Goal: Book appointment/travel/reservation

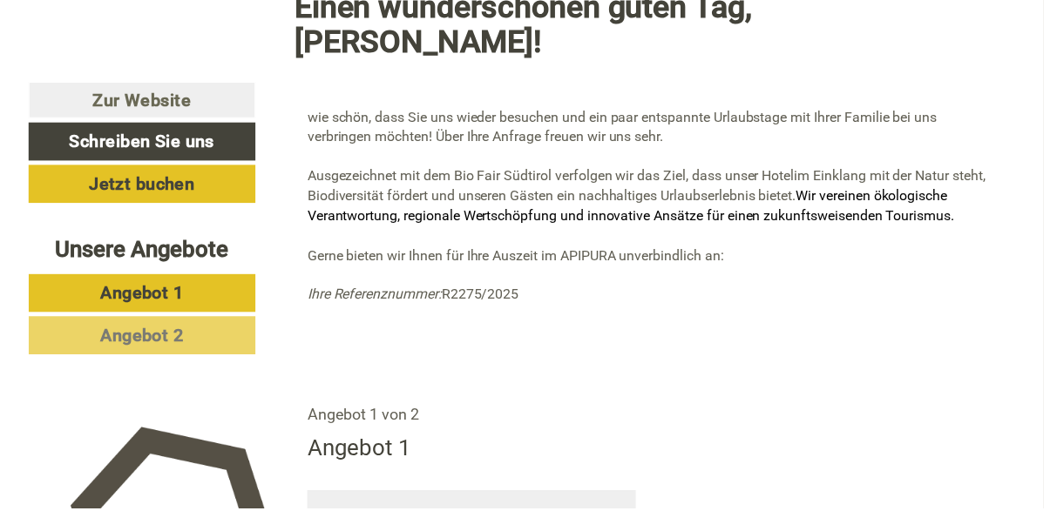
scroll to position [641, 0]
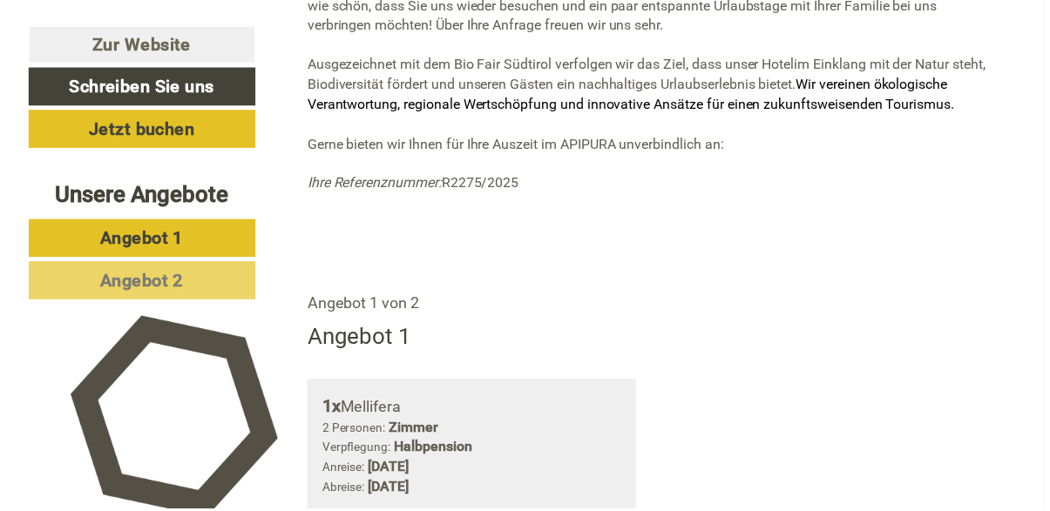
click at [61, 240] on link "Angebot 1" at bounding box center [143, 239] width 228 height 38
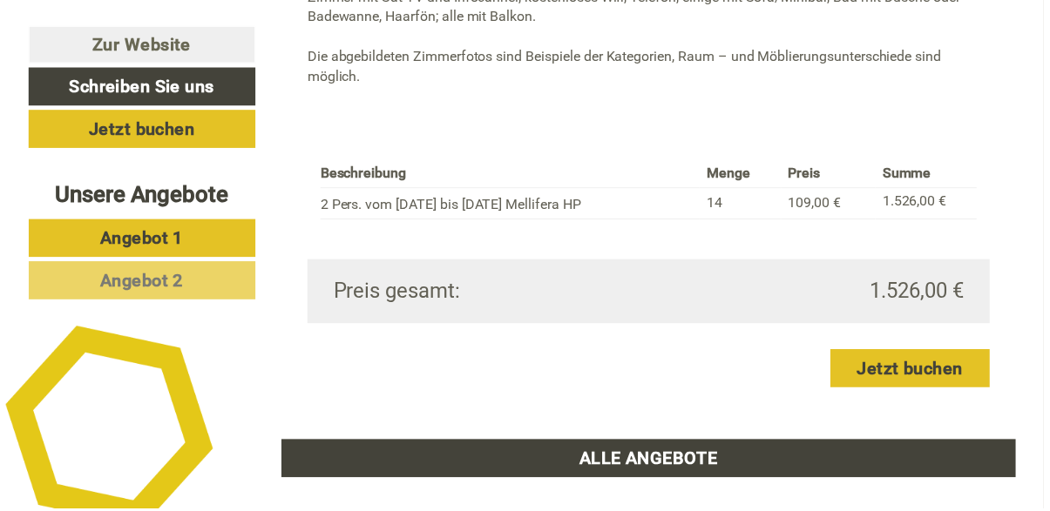
scroll to position [1706, 0]
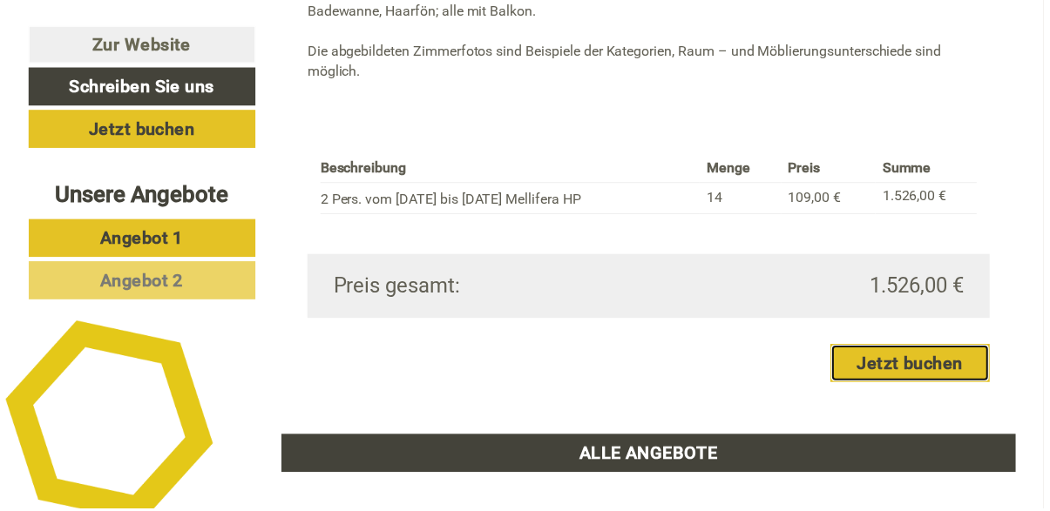
click at [943, 385] on link "Jetzt buchen" at bounding box center [915, 366] width 160 height 38
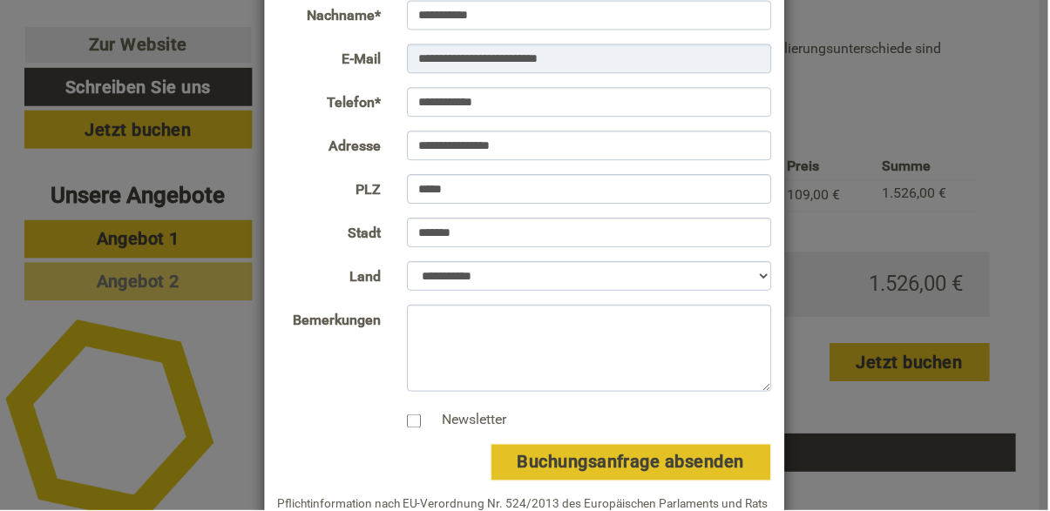
scroll to position [202, 0]
click at [425, 326] on textarea "Bemerkungen" at bounding box center [590, 349] width 365 height 87
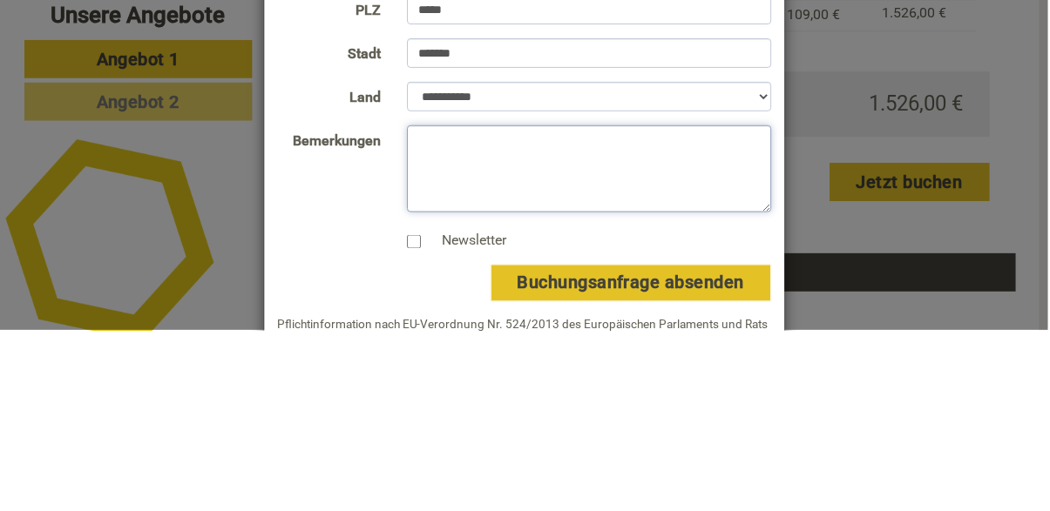
scroll to position [1706, 0]
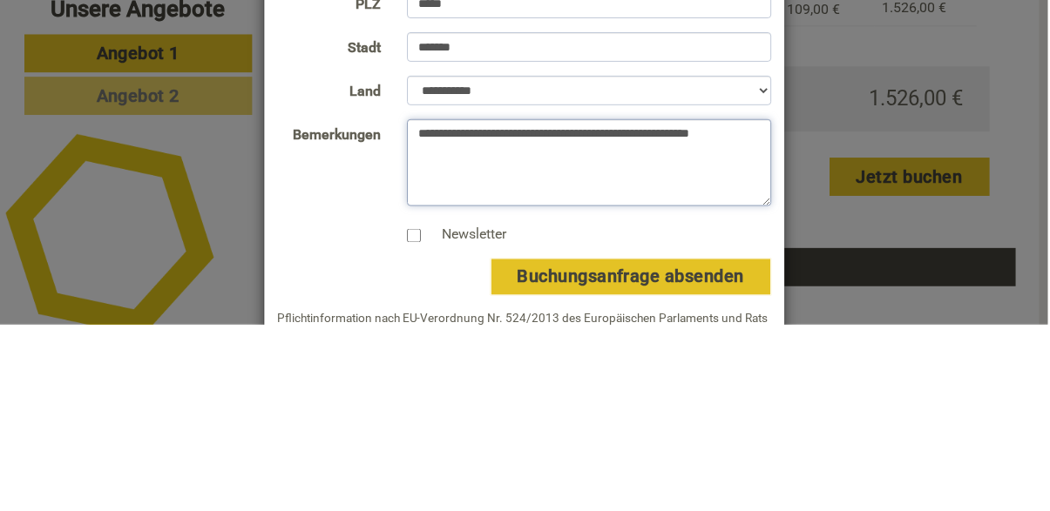
type textarea "**********"
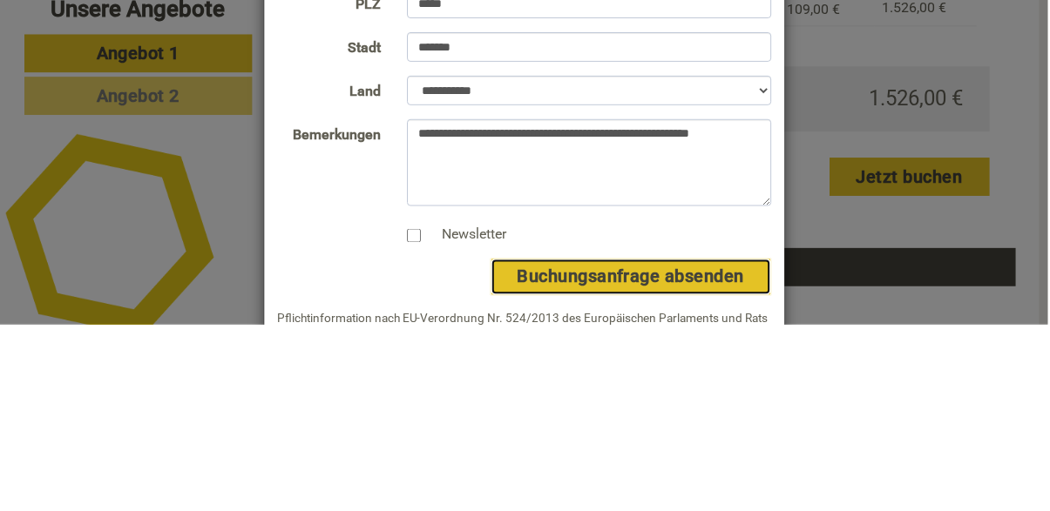
click at [721, 455] on button "Buchungsanfrage absenden" at bounding box center [631, 463] width 281 height 37
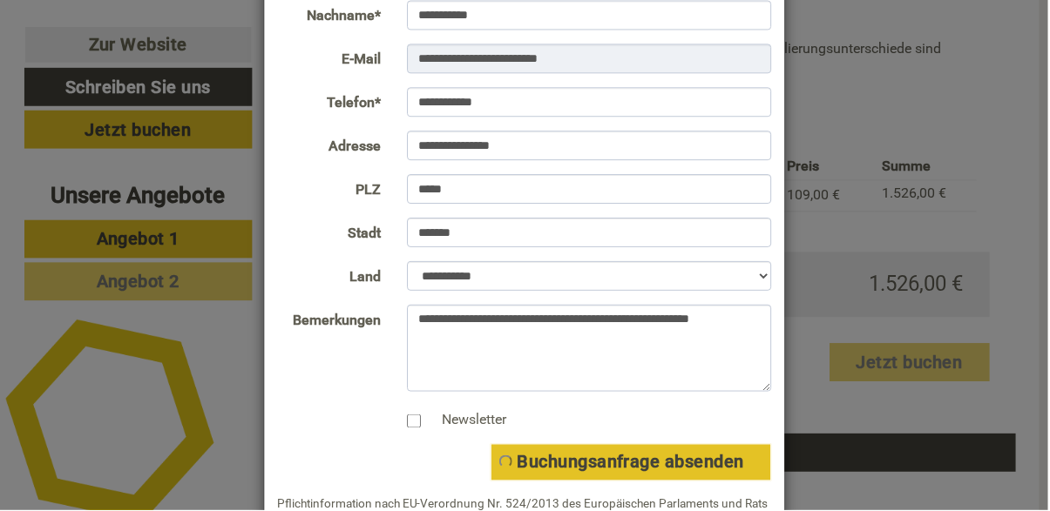
scroll to position [0, 0]
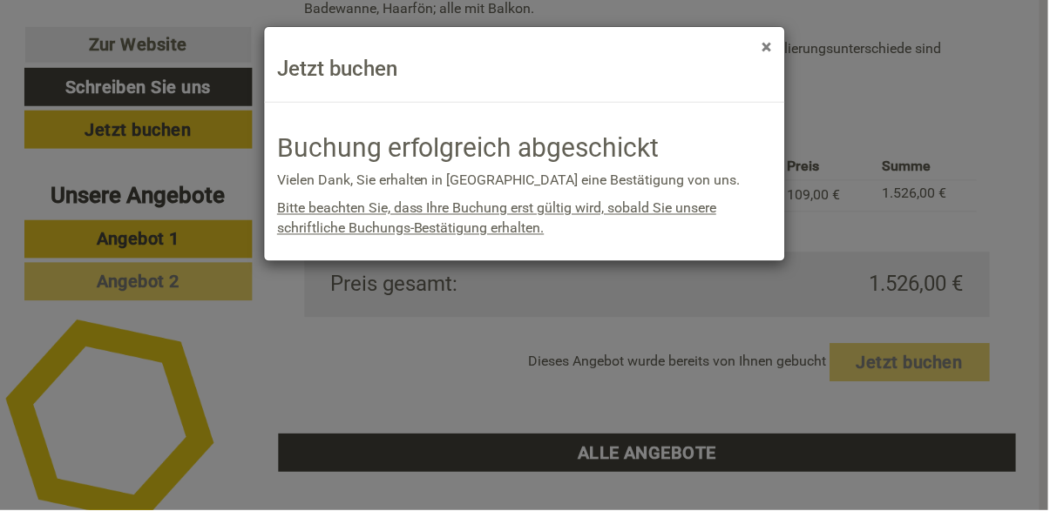
click at [767, 54] on button "×" at bounding box center [768, 47] width 10 height 18
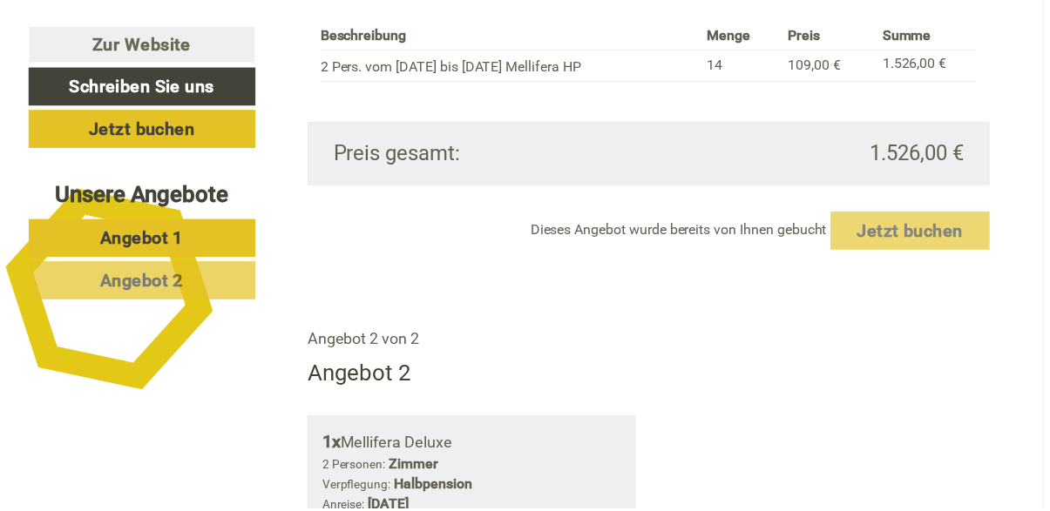
scroll to position [1837, 0]
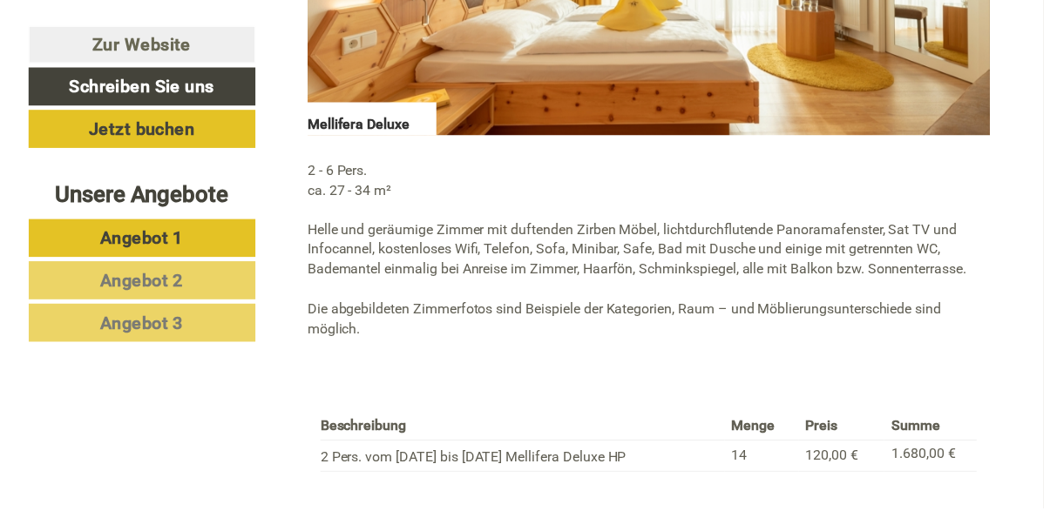
scroll to position [1462, 0]
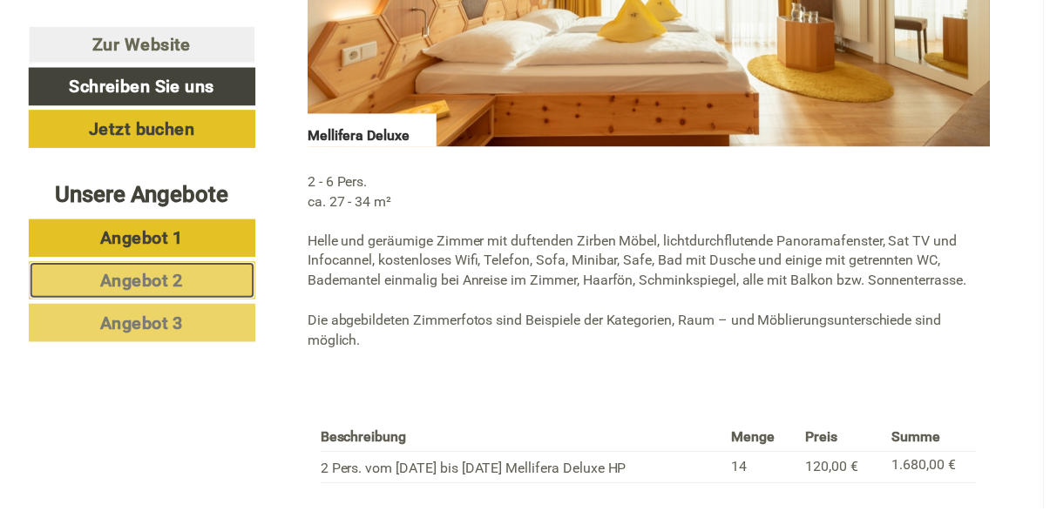
click at [102, 272] on span "Angebot 2" at bounding box center [143, 282] width 84 height 21
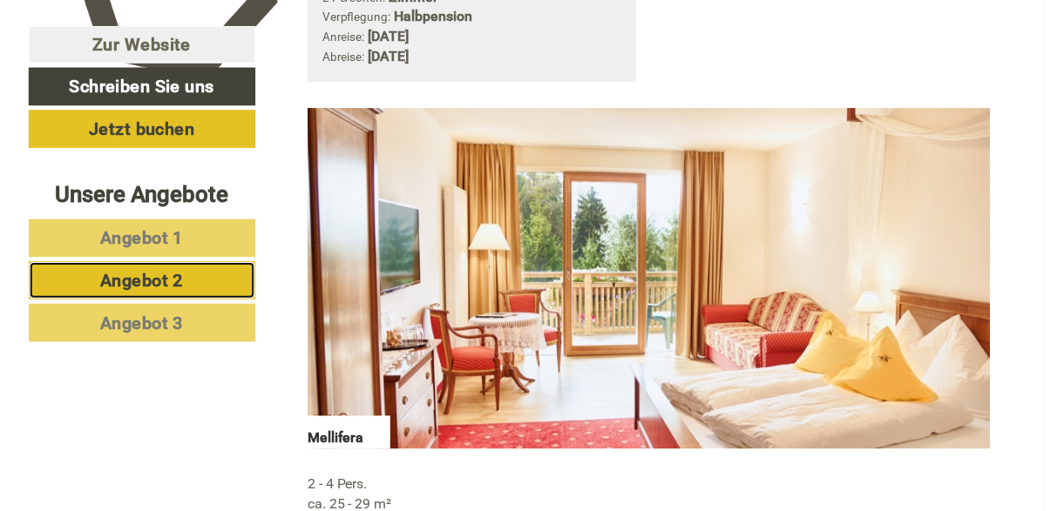
scroll to position [1156, 0]
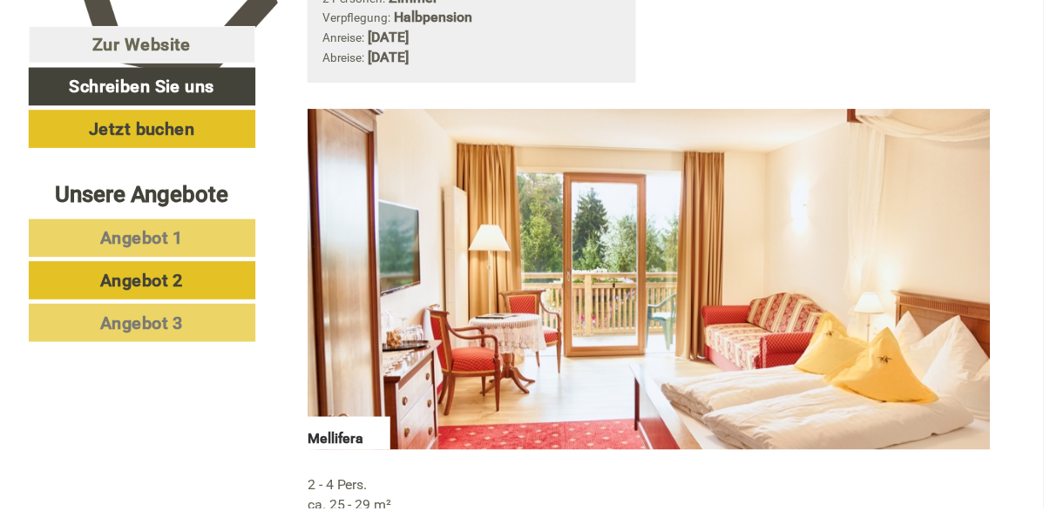
click at [90, 336] on link "Angebot 3" at bounding box center [143, 325] width 228 height 38
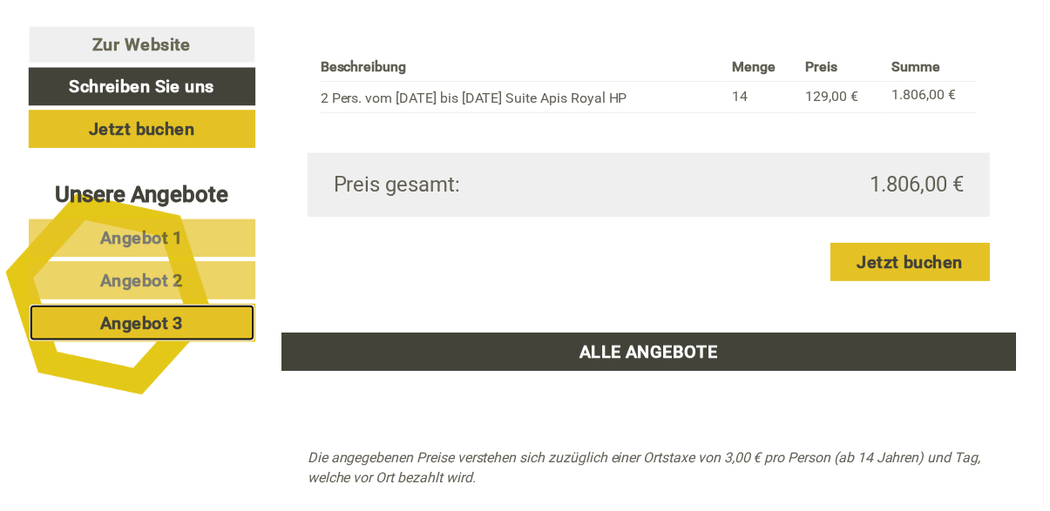
scroll to position [1834, 0]
